Goal: Information Seeking & Learning: Learn about a topic

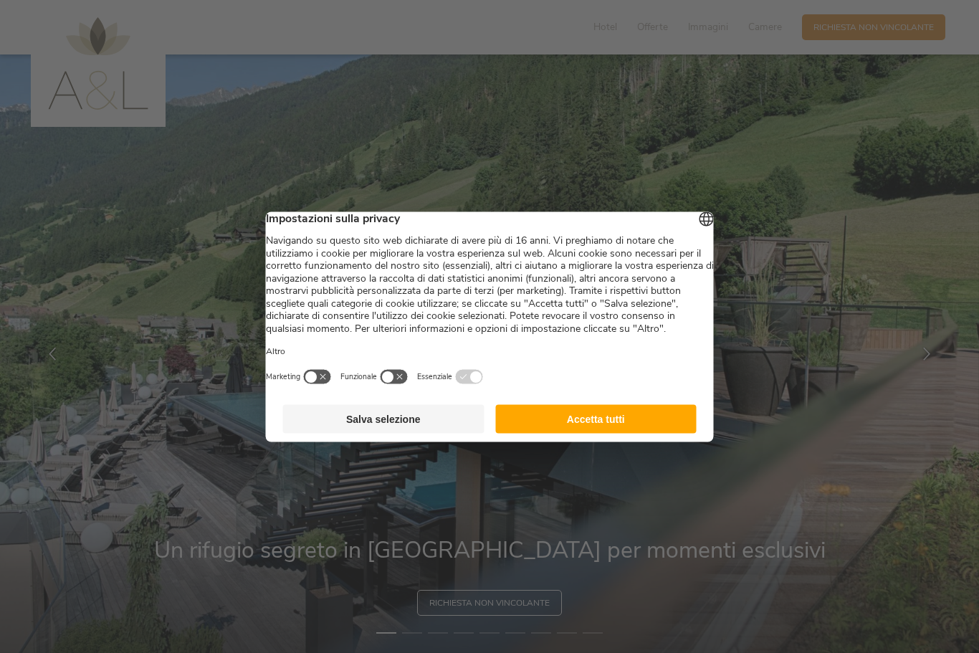
click at [634, 432] on button "Accetta tutti" at bounding box center [595, 418] width 201 height 29
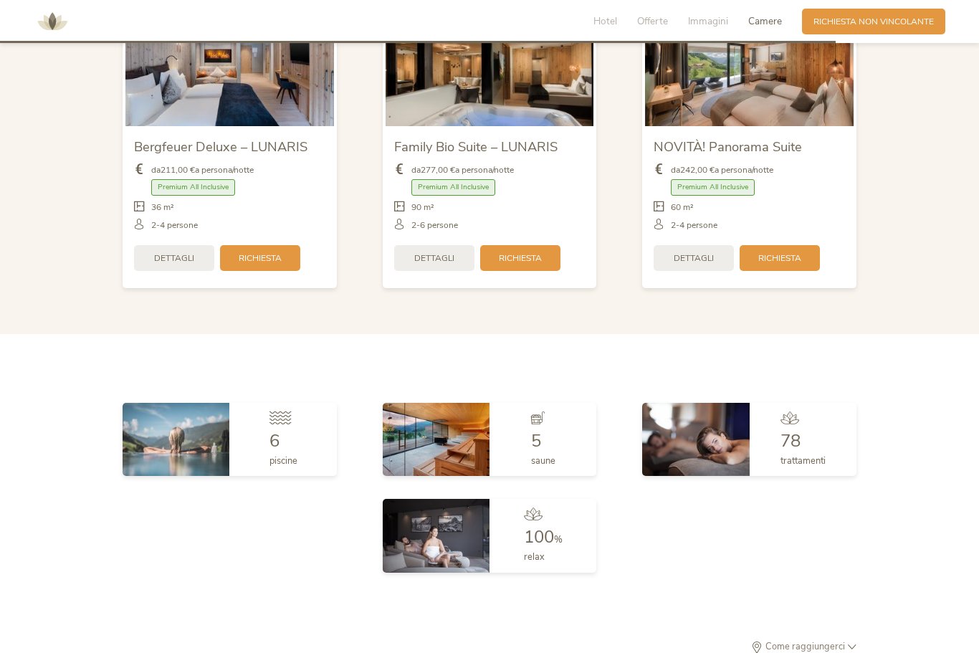
scroll to position [3056, 0]
click at [560, 456] on div "5 saune" at bounding box center [543, 437] width 107 height 73
click at [553, 429] on div at bounding box center [543, 419] width 24 height 20
click at [439, 474] on img at bounding box center [436, 437] width 107 height 73
click at [542, 474] on div "5 saune" at bounding box center [543, 437] width 107 height 73
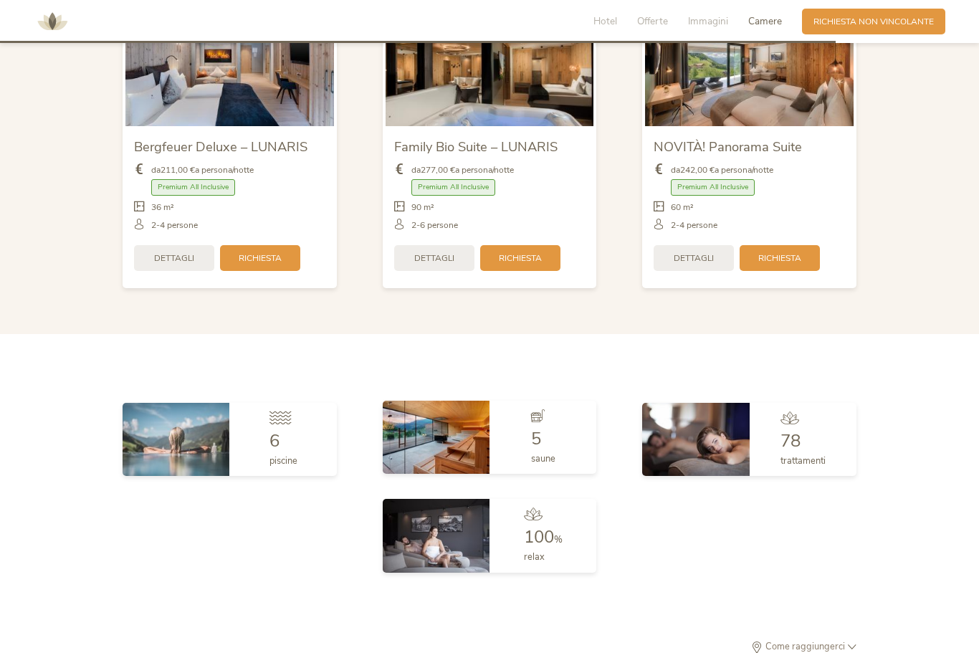
click at [541, 450] on span "5" at bounding box center [536, 438] width 10 height 23
click at [444, 455] on img at bounding box center [436, 437] width 107 height 73
click at [396, 474] on img at bounding box center [436, 437] width 107 height 73
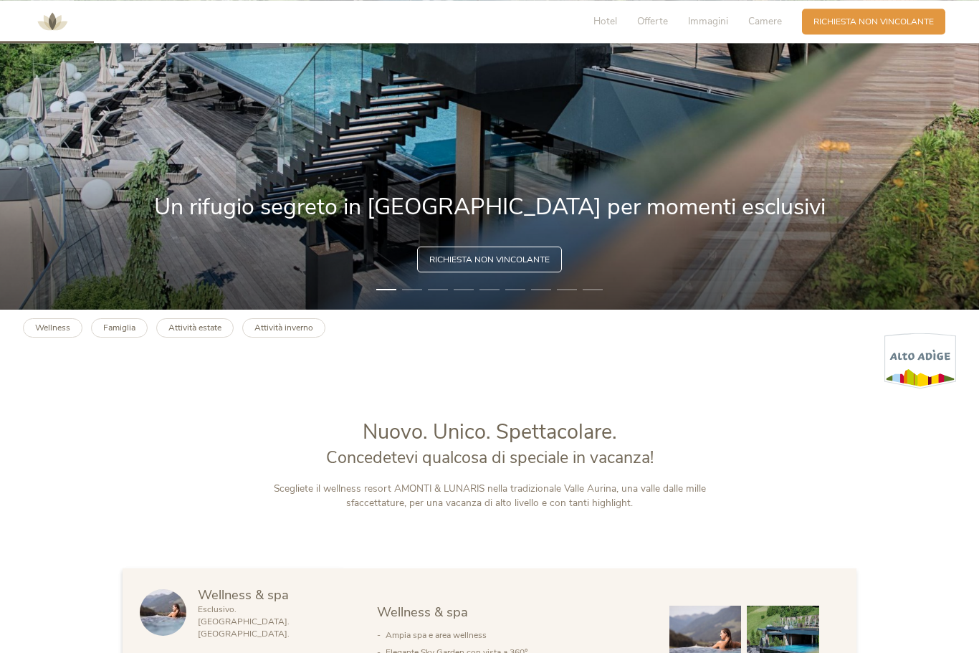
scroll to position [354, 0]
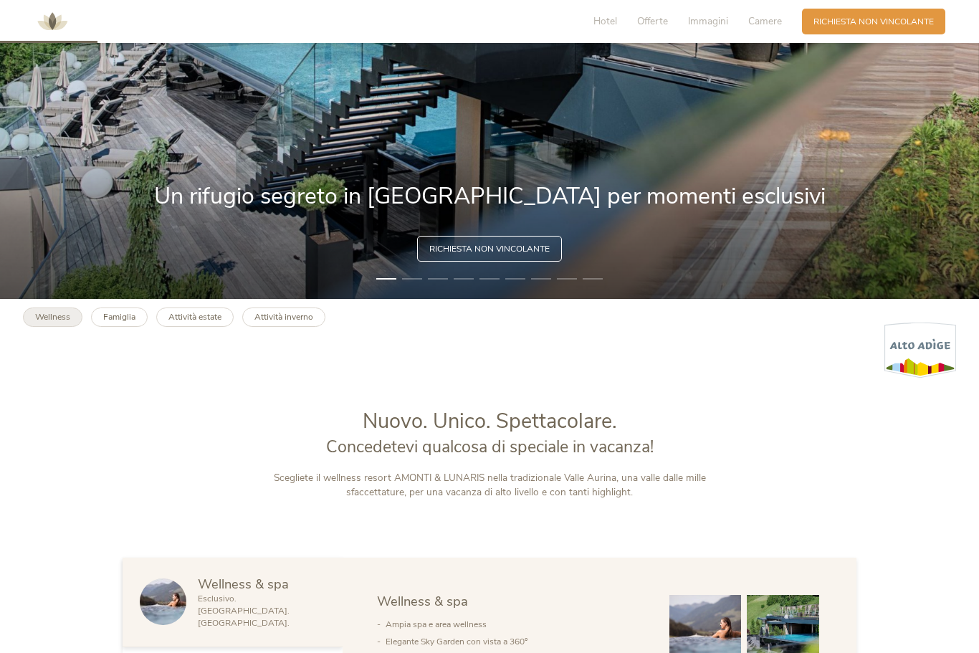
click at [48, 323] on b "Wellness" at bounding box center [52, 316] width 35 height 11
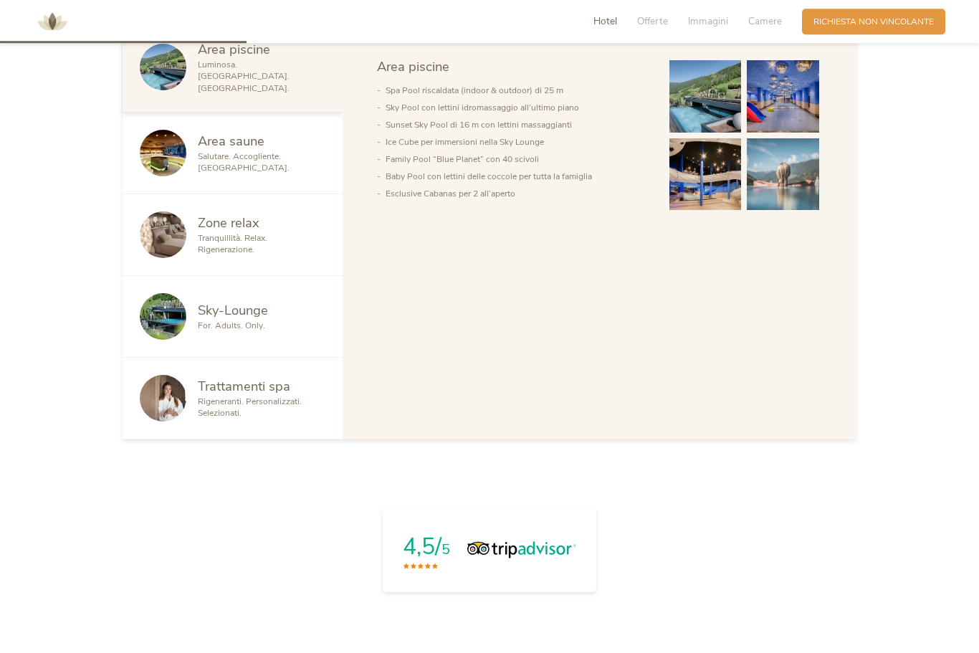
scroll to position [918, 0]
click at [231, 174] on span "Salutare. Accogliente. [GEOGRAPHIC_DATA]." at bounding box center [244, 163] width 92 height 24
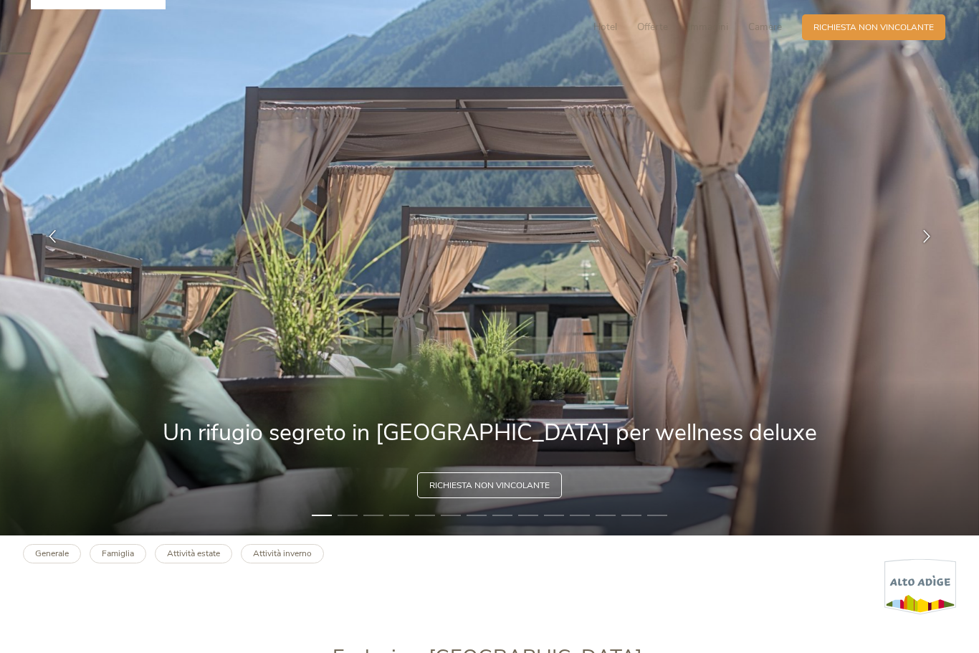
scroll to position [0, 0]
